Goal: Task Accomplishment & Management: Use online tool/utility

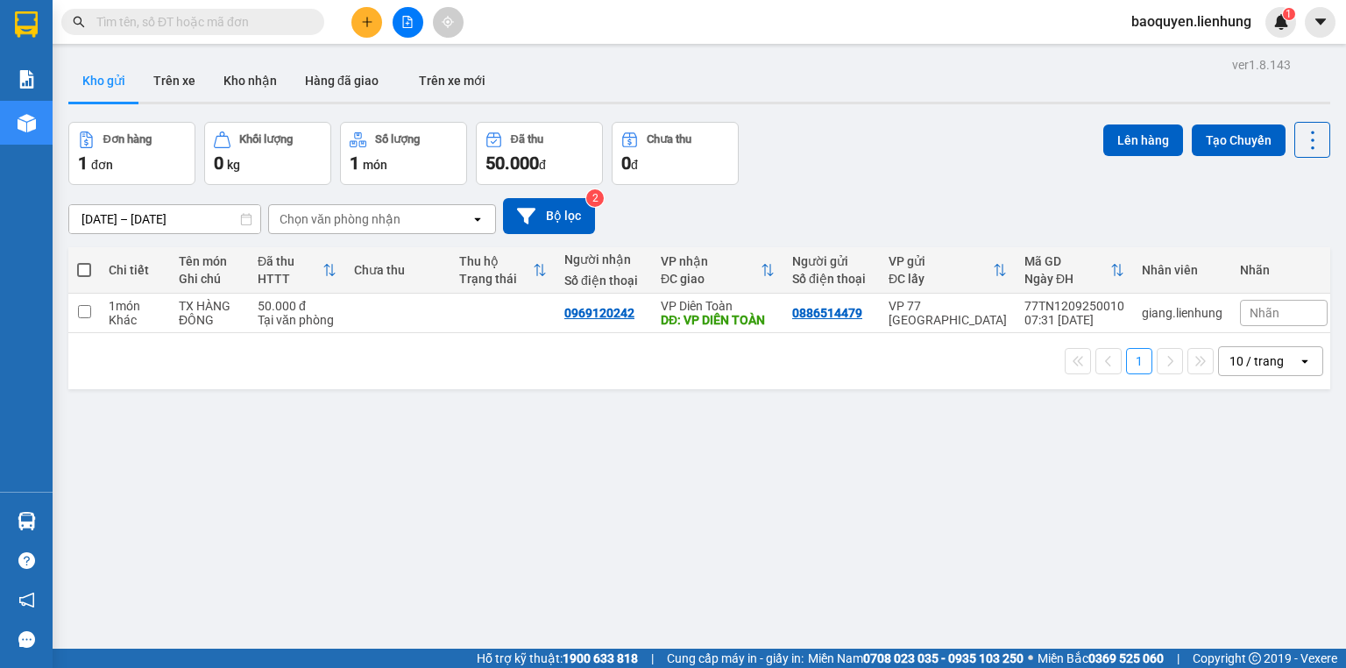
click at [408, 21] on icon "file-add" at bounding box center [407, 22] width 12 height 12
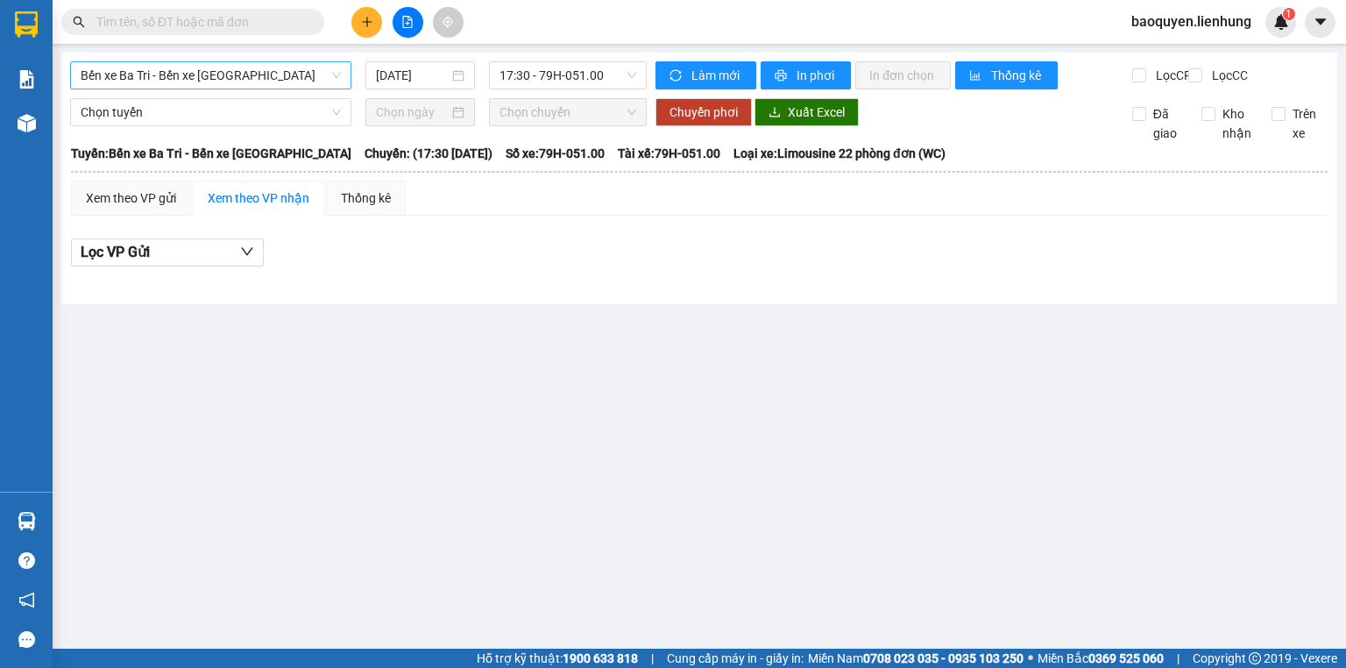
click at [228, 61] on div "Bến xe Ba Tri - Bến xe [GEOGRAPHIC_DATA]" at bounding box center [210, 75] width 281 height 28
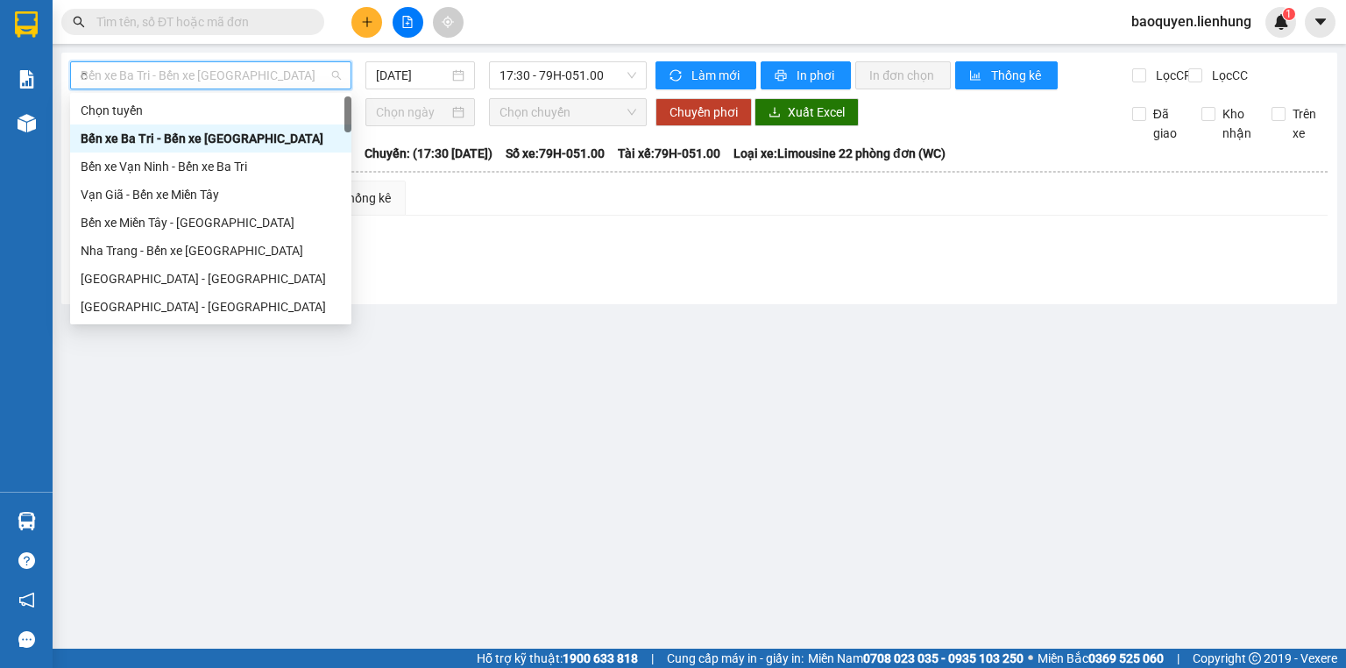
type input "ca"
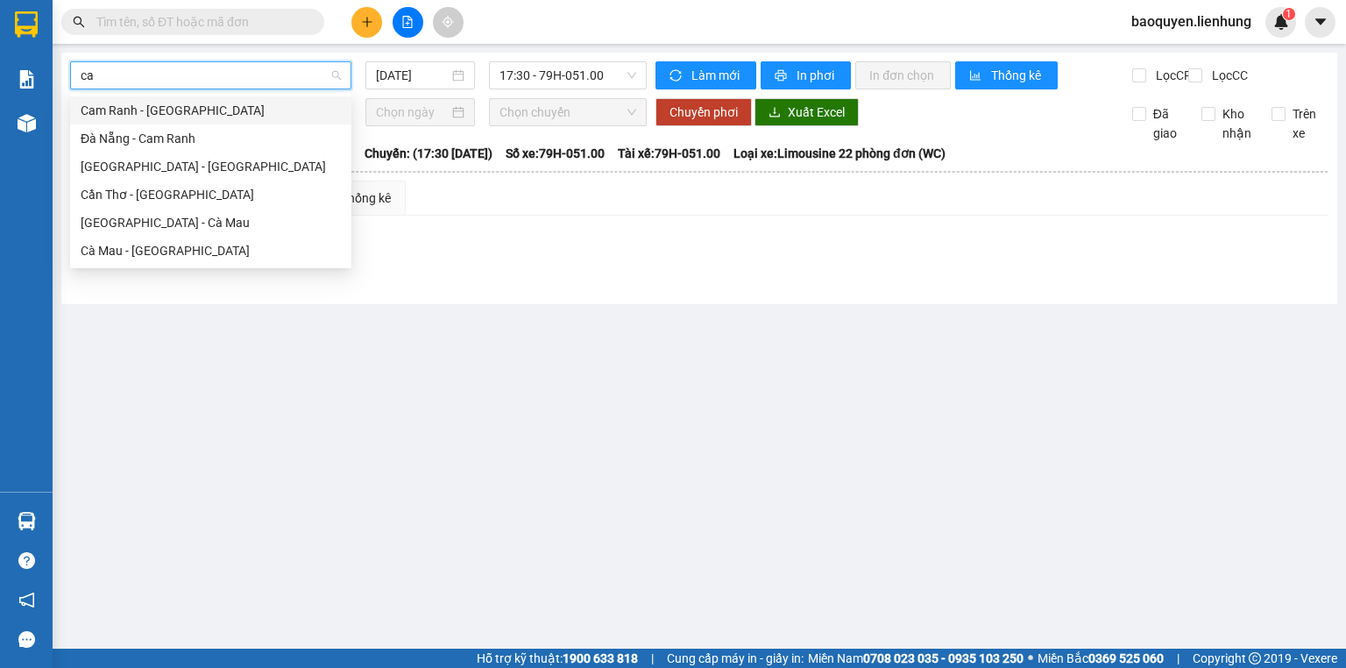
click at [223, 102] on div "Cam Ranh - [GEOGRAPHIC_DATA]" at bounding box center [211, 110] width 260 height 19
type input "[DATE]"
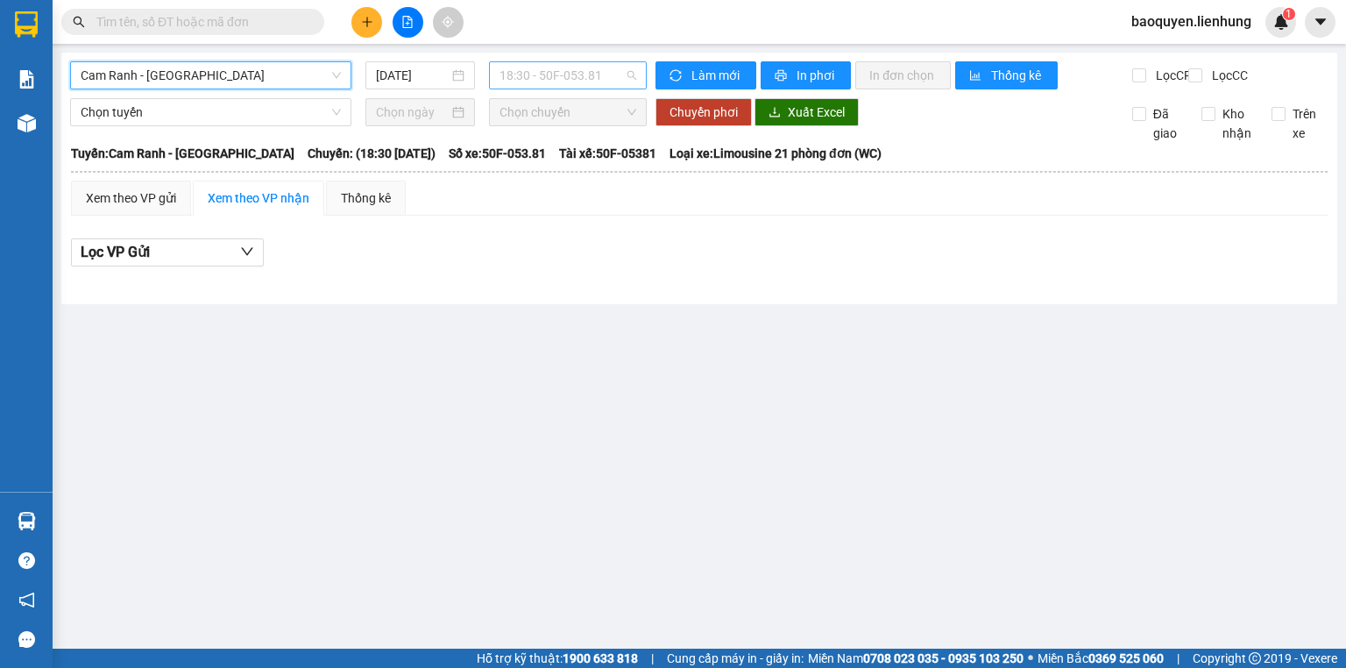
drag, startPoint x: 572, startPoint y: 77, endPoint x: 572, endPoint y: 113, distance: 36.0
click at [572, 78] on span "18:30 - 50F-053.81" at bounding box center [569, 75] width 138 height 26
click at [579, 163] on div "19:00 - 50F-042.51" at bounding box center [568, 166] width 137 height 19
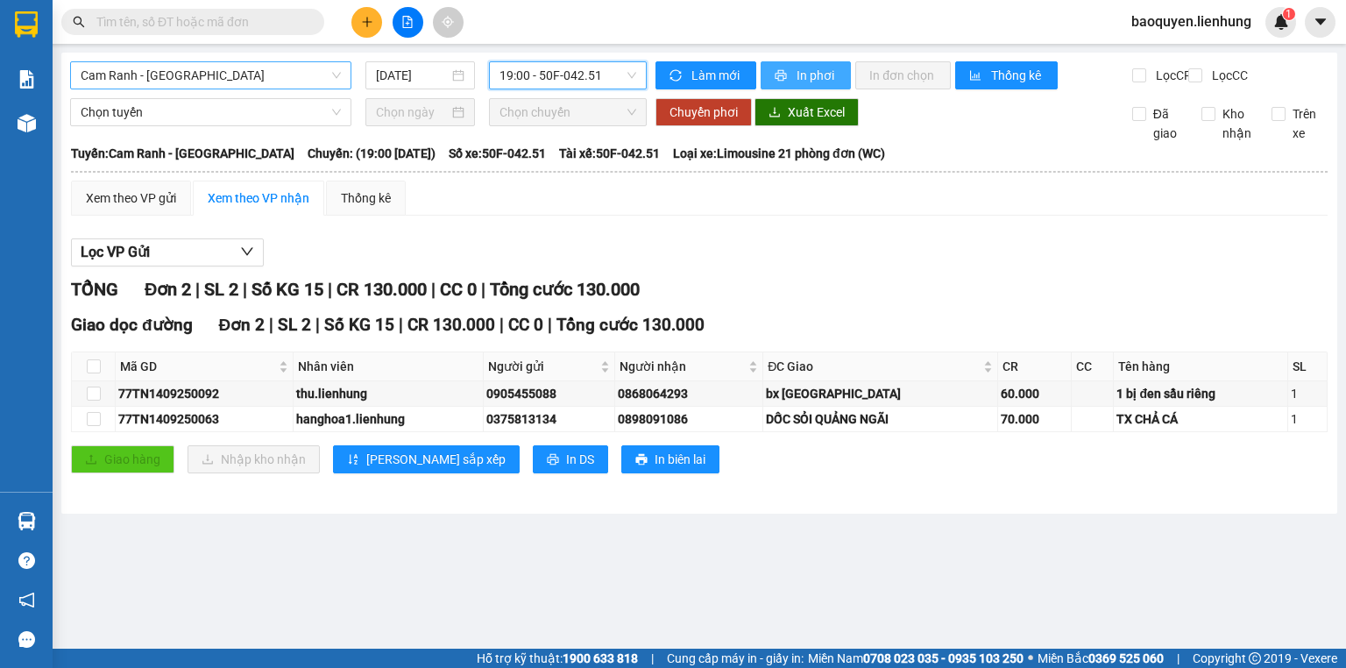
click at [801, 76] on span "In phơi" at bounding box center [817, 75] width 40 height 19
